Goal: Task Accomplishment & Management: Manage account settings

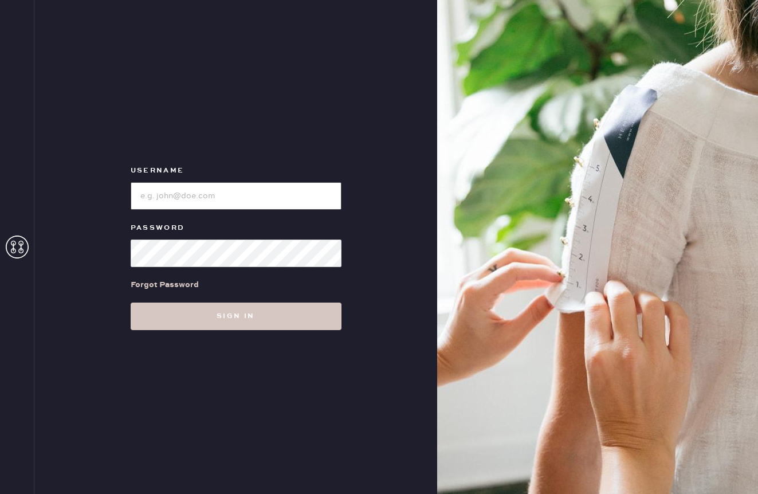
click at [173, 200] on input "loginName" at bounding box center [236, 196] width 211 height 28
click at [279, 192] on input "loginName" at bounding box center [236, 196] width 211 height 28
